Goal: Transaction & Acquisition: Purchase product/service

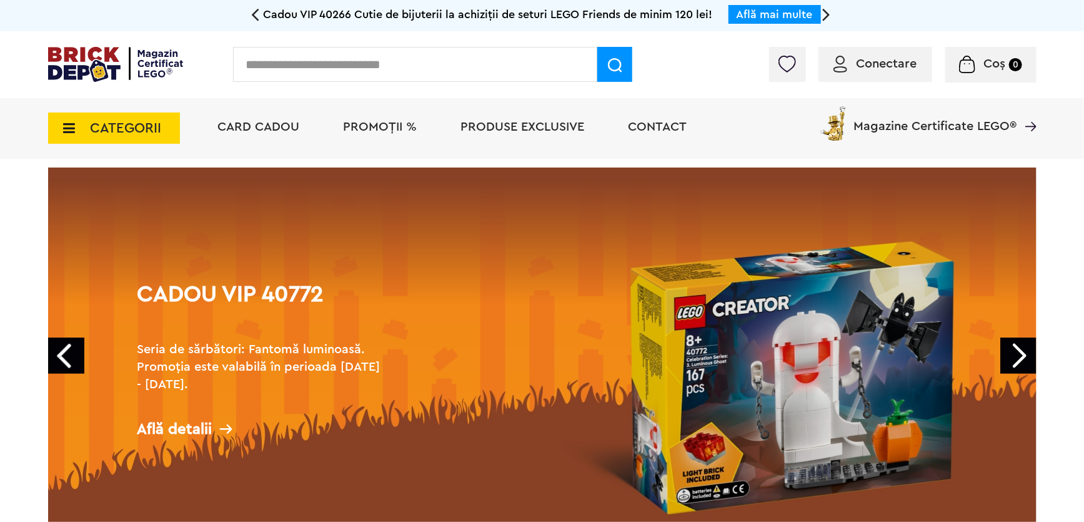
click at [774, 241] on link "Cadou VIP 40772 Seria de sărbători: Fantomă luminoasă. Promoția este valabilă î…" at bounding box center [542, 356] width 988 height 378
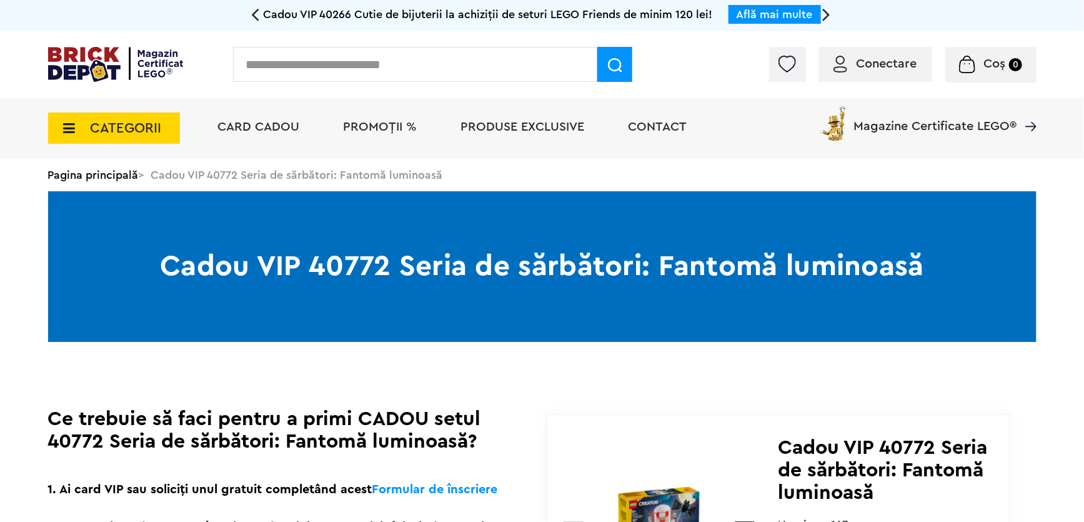
click at [112, 133] on span "CATEGORII" at bounding box center [126, 128] width 71 height 14
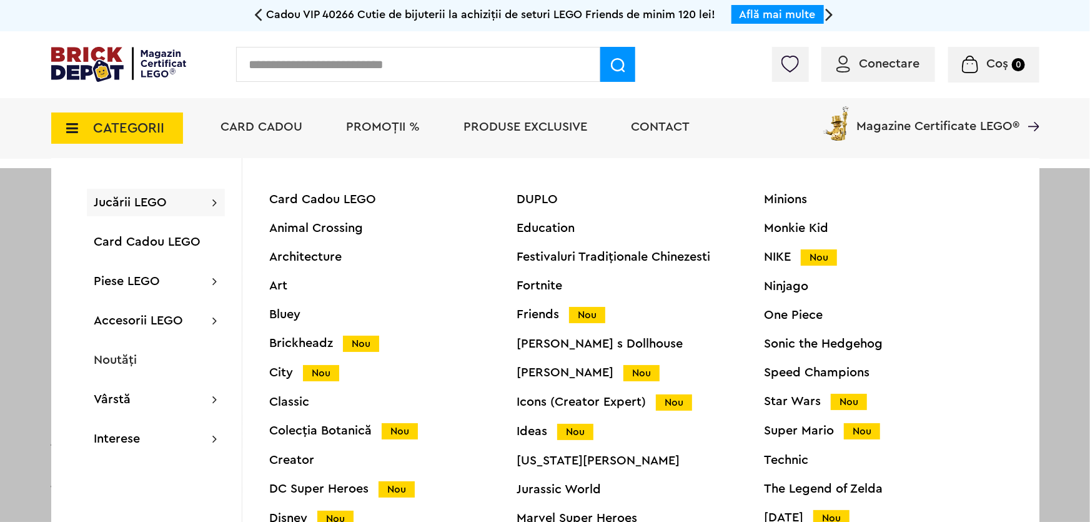
click at [374, 125] on span "PROMOȚII %" at bounding box center [384, 127] width 74 height 12
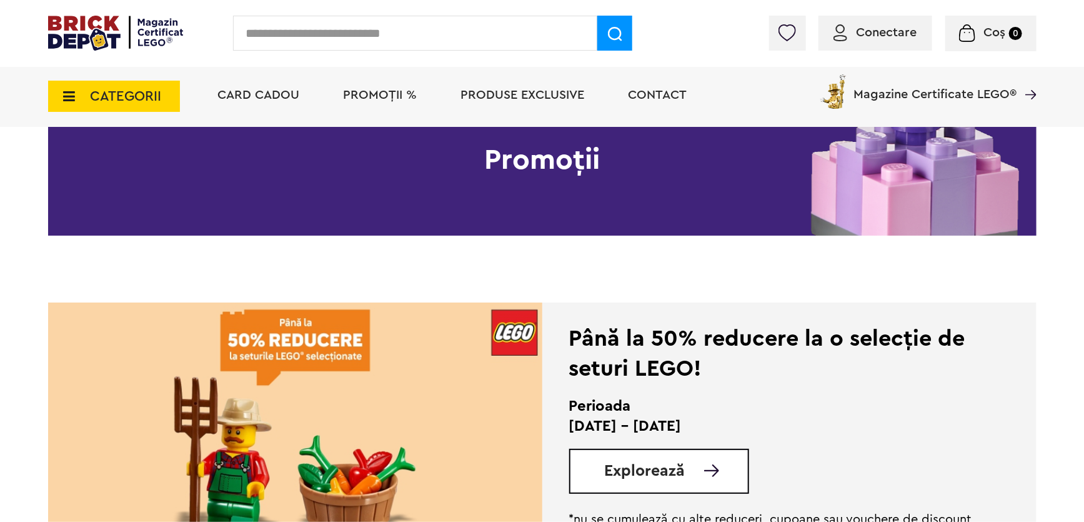
scroll to position [204, 0]
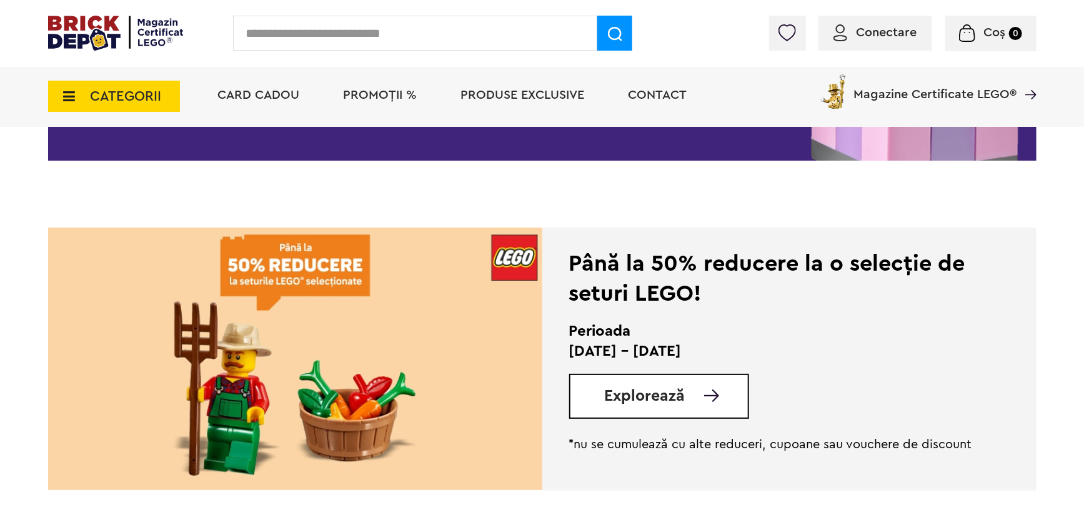
click at [619, 400] on span "Explorează" at bounding box center [645, 396] width 81 height 16
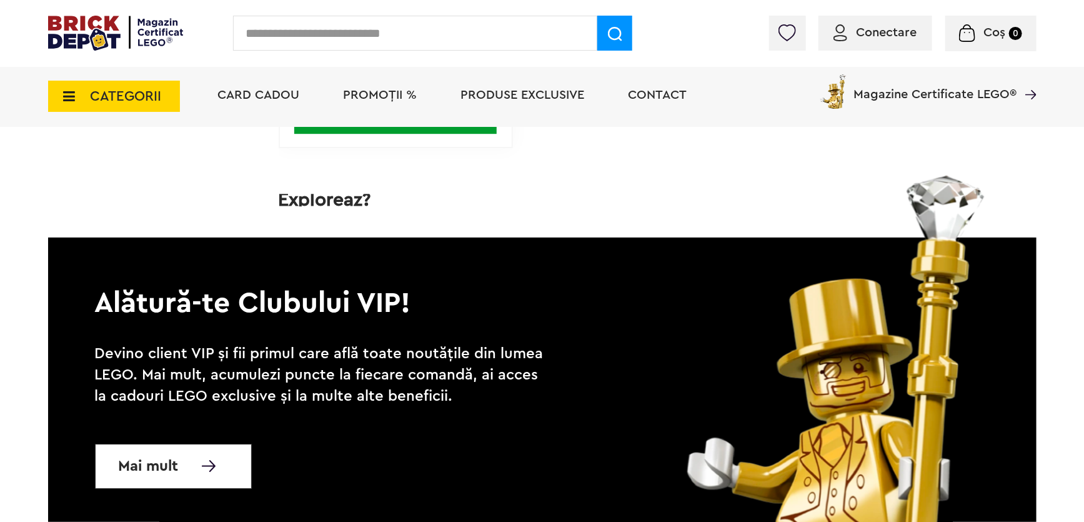
scroll to position [6589, 0]
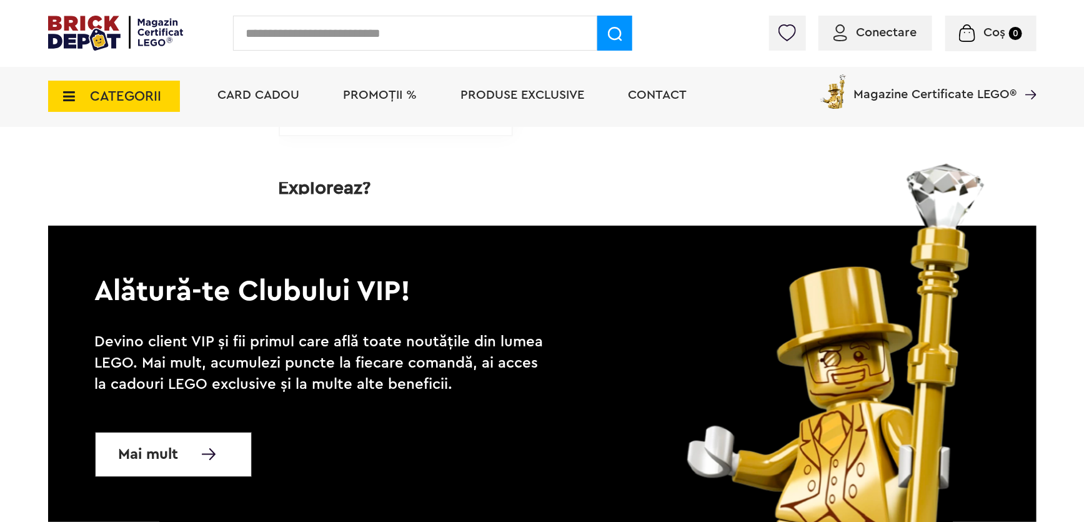
click at [144, 92] on span "CATEGORII" at bounding box center [126, 96] width 71 height 14
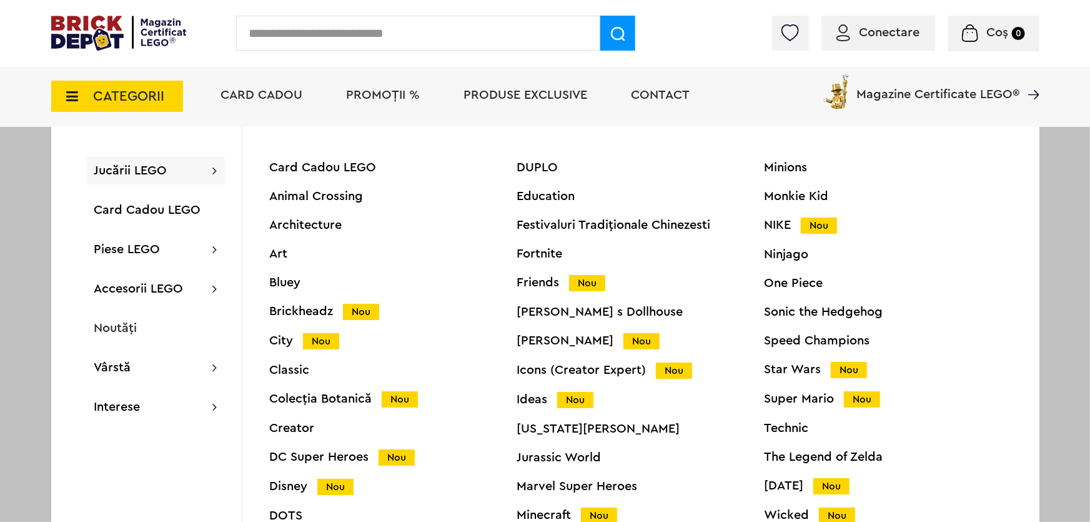
click at [785, 256] on div "Ninjago" at bounding box center [888, 254] width 247 height 12
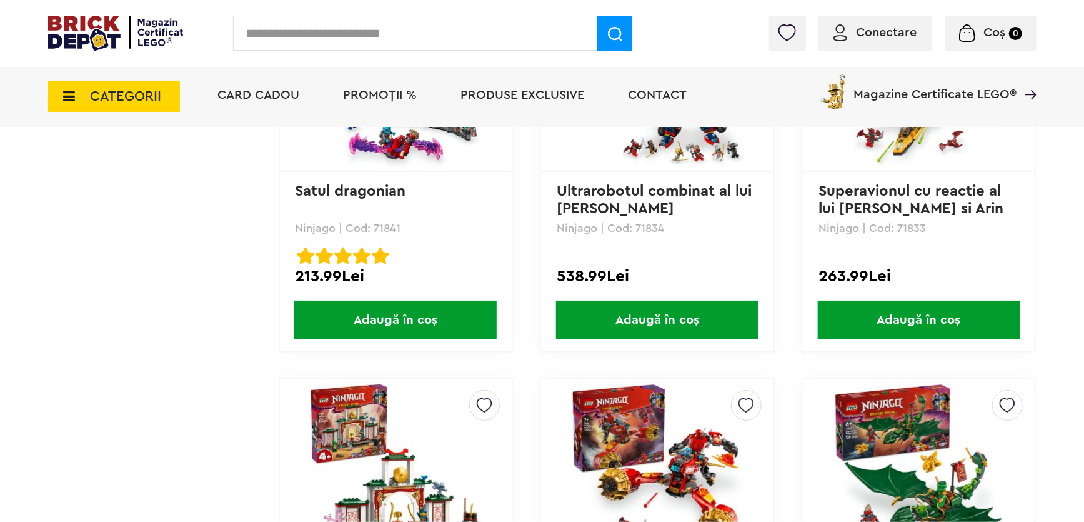
scroll to position [2838, 0]
